Goal: Task Accomplishment & Management: Use online tool/utility

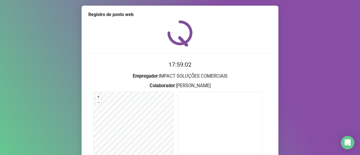
scroll to position [64, 0]
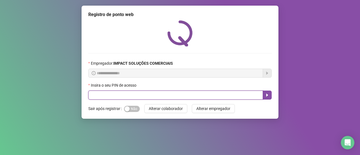
click at [150, 98] on input "text" at bounding box center [175, 95] width 175 height 9
type input "*****"
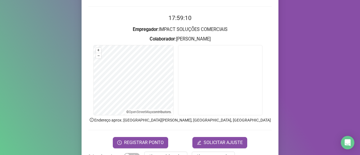
scroll to position [64, 0]
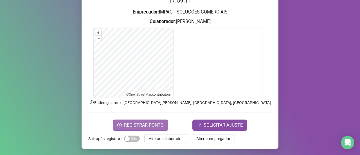
click at [152, 123] on span "REGISTRAR PONTO" at bounding box center [144, 125] width 40 height 7
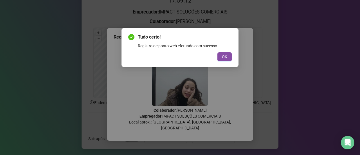
click at [231, 53] on div "OK" at bounding box center [179, 56] width 103 height 9
click at [222, 56] on span "OK" at bounding box center [224, 57] width 5 height 6
